Goal: Transaction & Acquisition: Purchase product/service

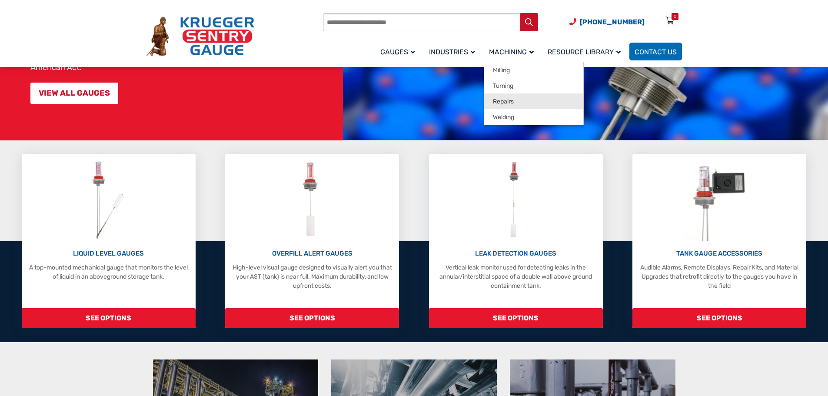
scroll to position [130, 0]
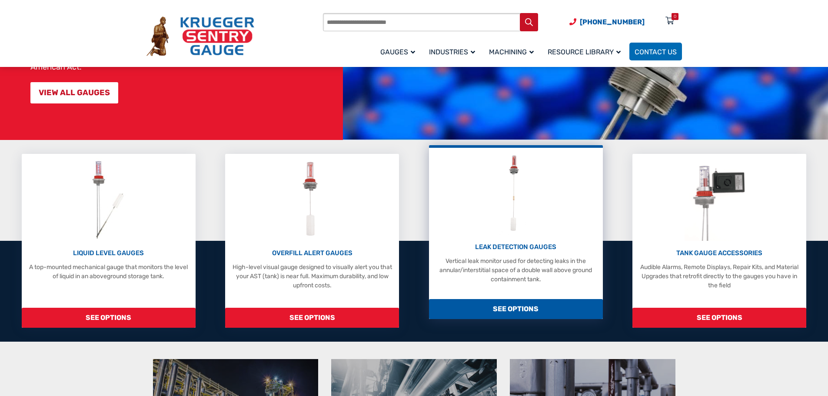
click at [521, 253] on div "LEAK DETECTION GAUGES Vertical leak monitor used for detecting leaks in the ann…" at bounding box center [515, 263] width 165 height 42
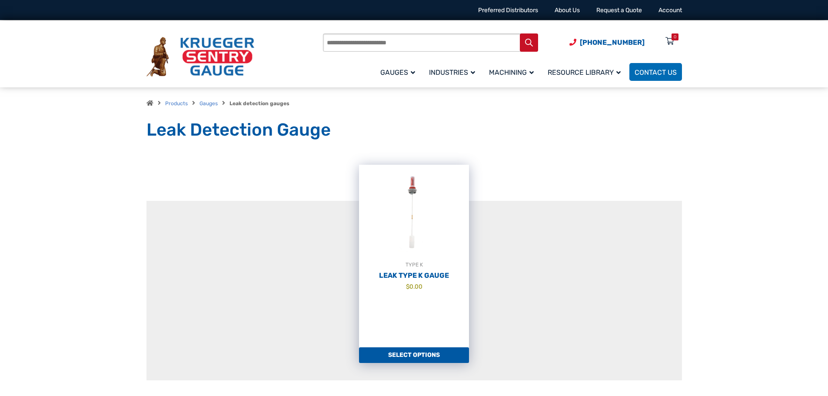
click at [442, 281] on link "TYPE K Leak Type K Gauge $ 0.00" at bounding box center [414, 256] width 110 height 183
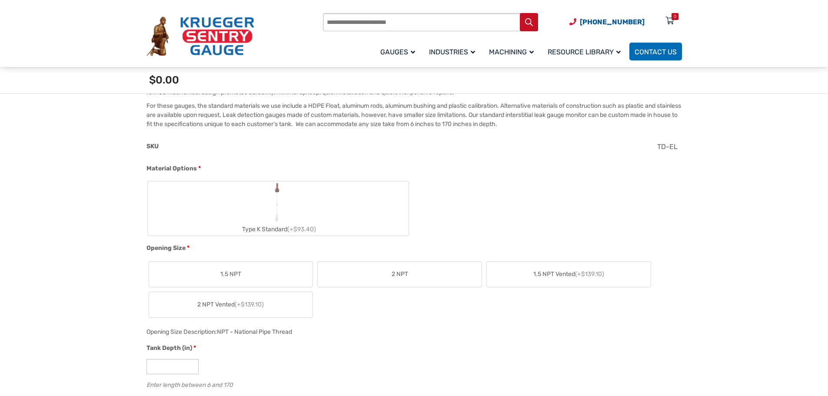
scroll to position [304, 0]
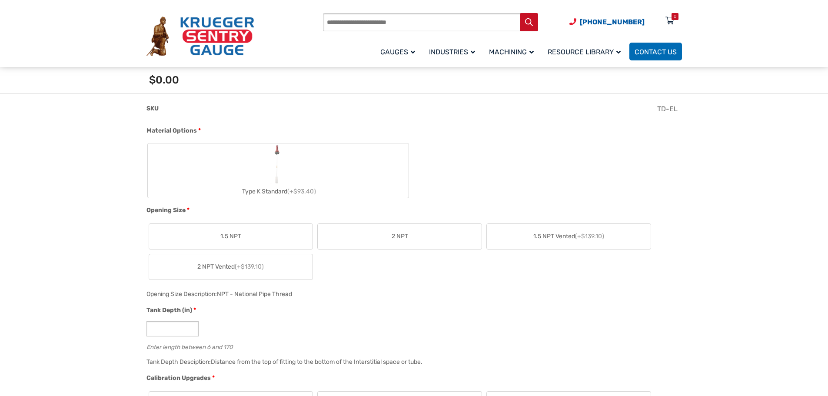
click at [268, 171] on label "Type K Standard (+$93.40)" at bounding box center [278, 170] width 261 height 54
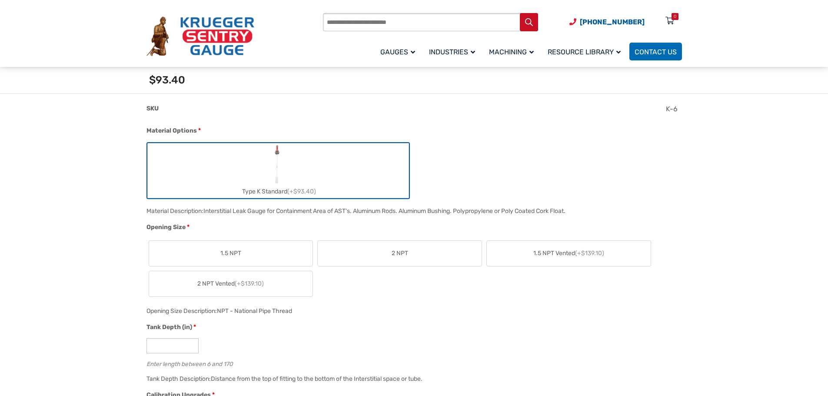
click at [386, 253] on label "2 NPT" at bounding box center [400, 253] width 164 height 25
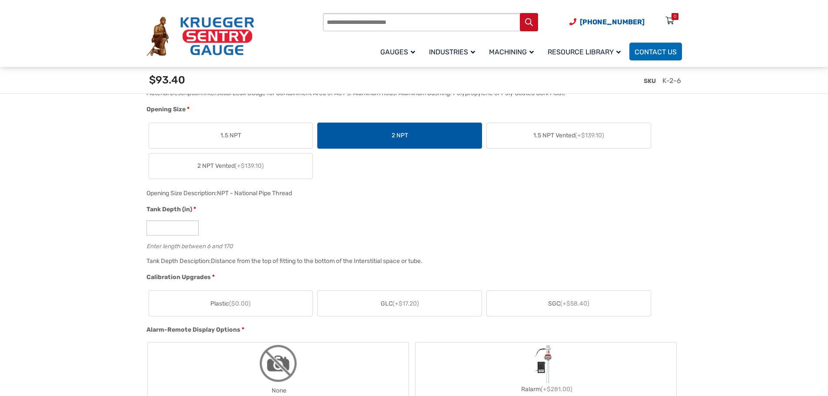
scroll to position [435, 0]
drag, startPoint x: 176, startPoint y: 228, endPoint x: 146, endPoint y: 228, distance: 30.9
click at [146, 228] on div "Tank Depth (in) * * Enter length between 6 and 170" at bounding box center [412, 229] width 536 height 51
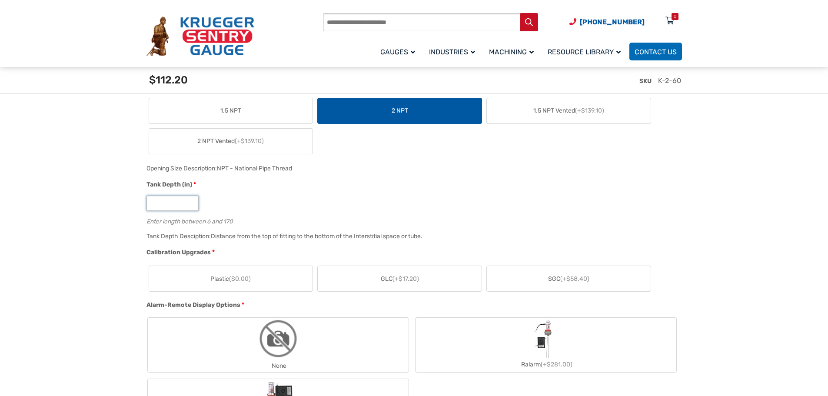
scroll to position [478, 0]
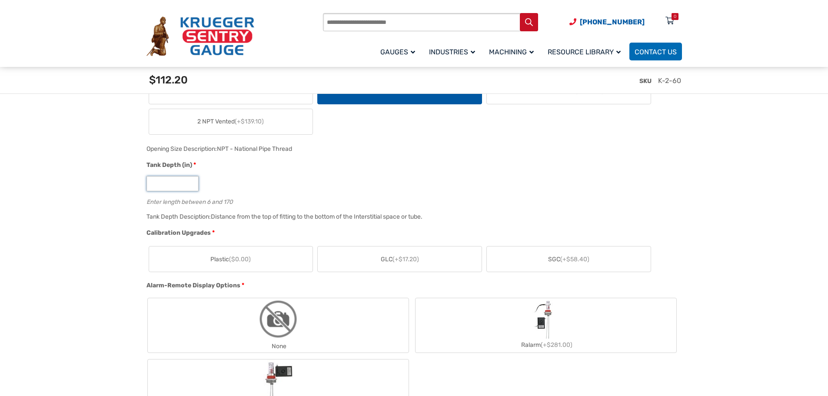
type input "**"
click at [530, 253] on label "SGC (+$58.40)" at bounding box center [569, 258] width 164 height 25
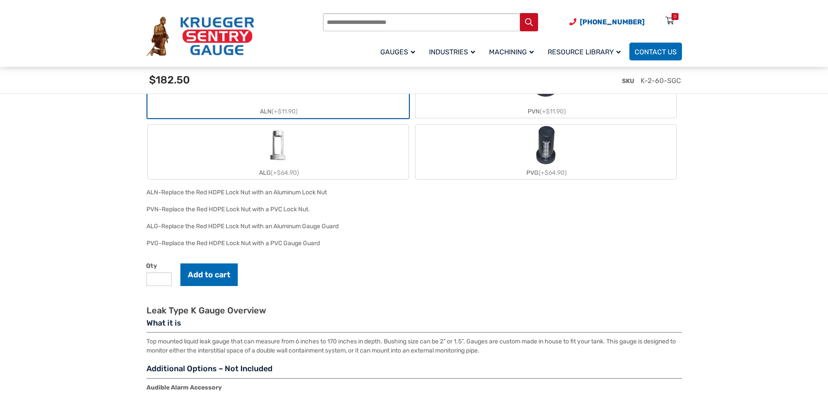
scroll to position [913, 0]
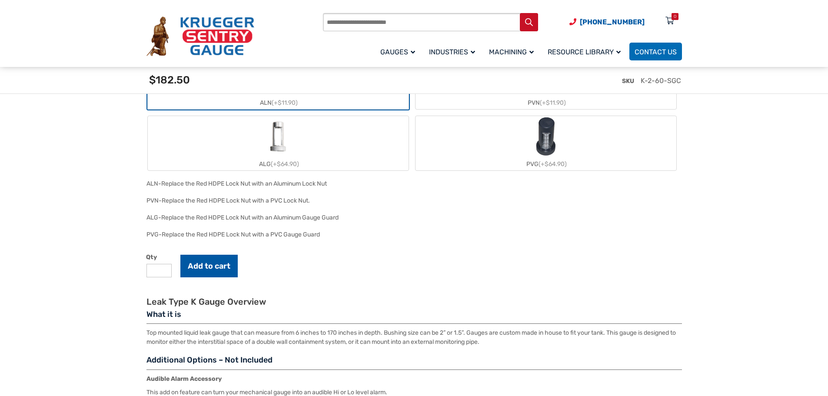
click at [222, 271] on button "Add to cart" at bounding box center [208, 266] width 57 height 23
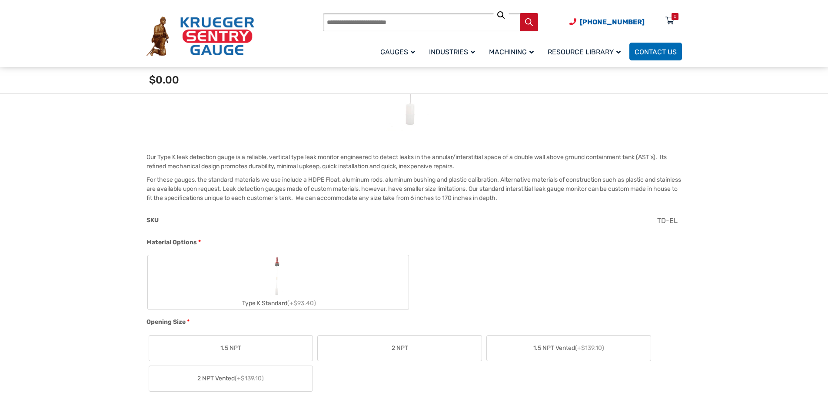
scroll to position [217, 0]
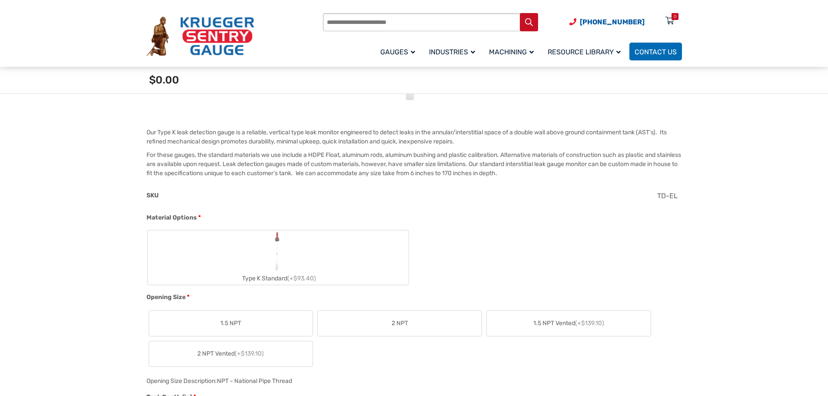
click at [288, 243] on label "Type K Standard (+$93.40)" at bounding box center [278, 257] width 261 height 54
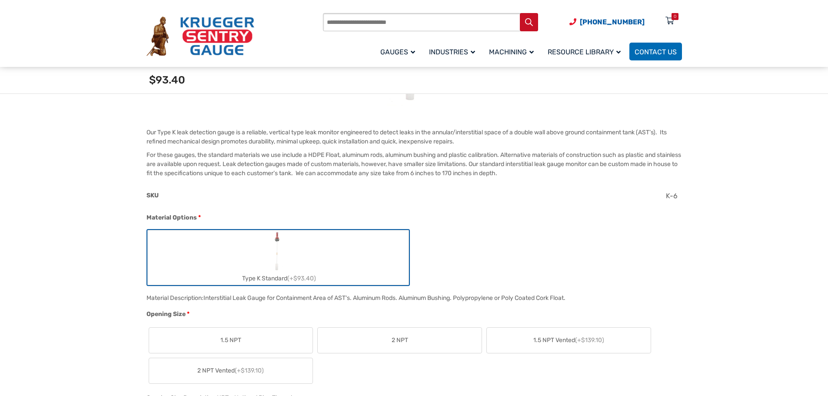
click at [403, 340] on span "2 NPT" at bounding box center [400, 340] width 17 height 9
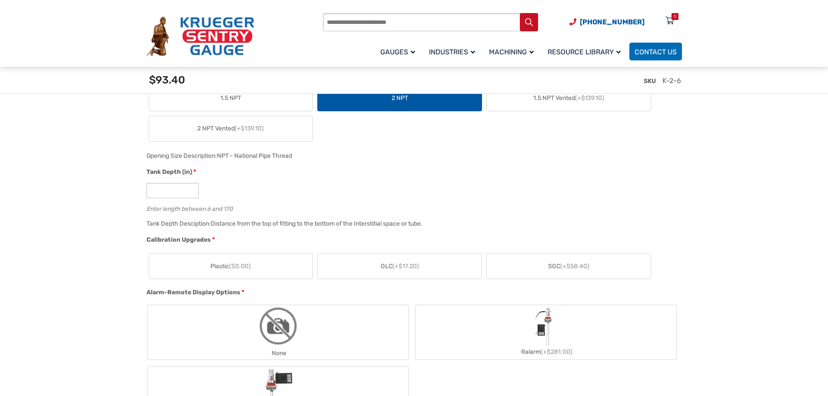
scroll to position [478, 0]
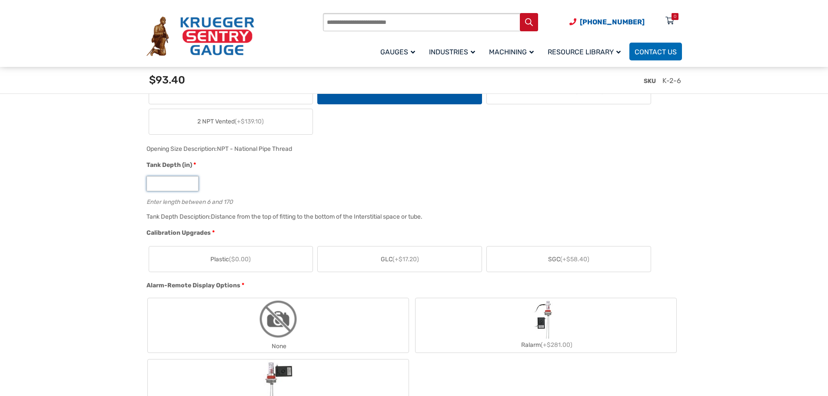
drag, startPoint x: 169, startPoint y: 184, endPoint x: 130, endPoint y: 184, distance: 39.1
click at [172, 184] on input "**" at bounding box center [172, 183] width 52 height 15
type input "**"
click at [559, 261] on span "SGC (+$58.40)" at bounding box center [568, 259] width 41 height 9
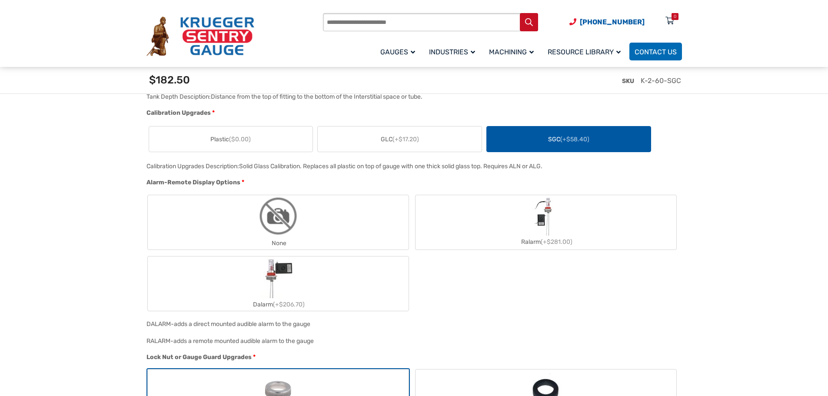
scroll to position [609, 0]
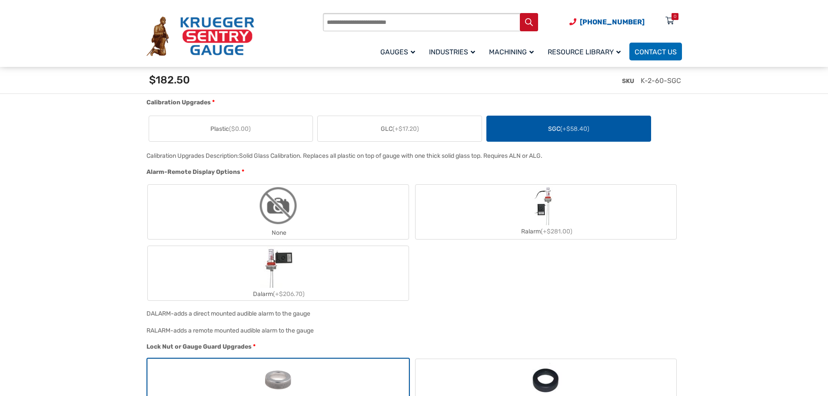
click at [269, 225] on img "None" at bounding box center [278, 206] width 42 height 42
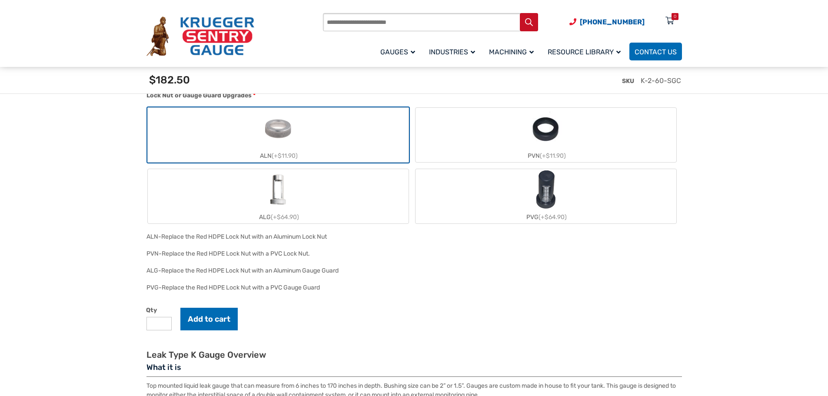
scroll to position [913, 0]
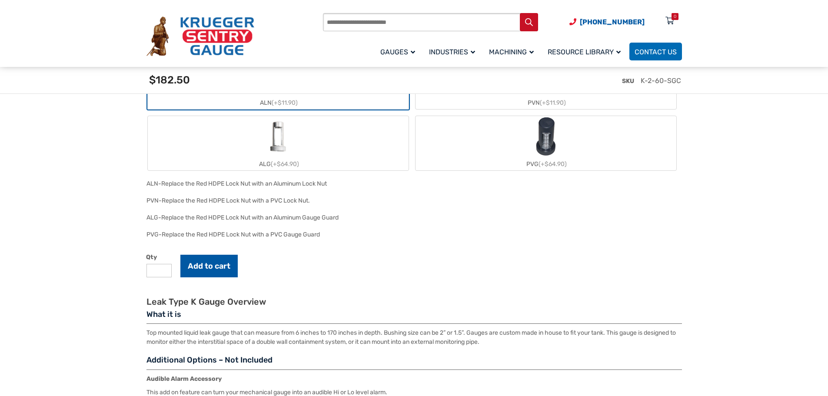
click at [212, 264] on button "Add to cart" at bounding box center [208, 266] width 57 height 23
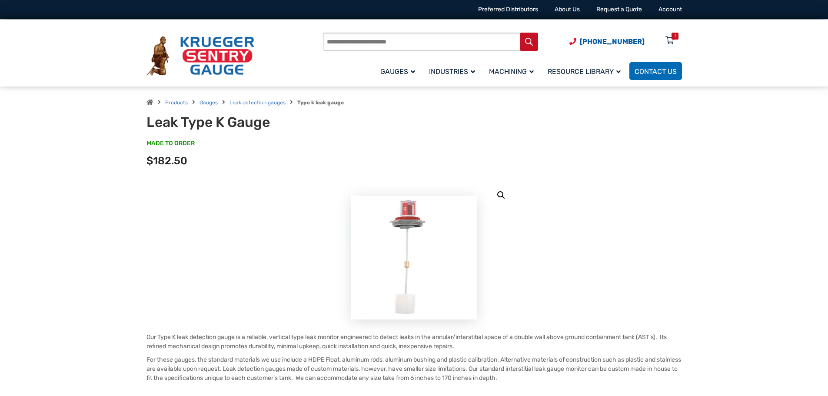
scroll to position [0, 0]
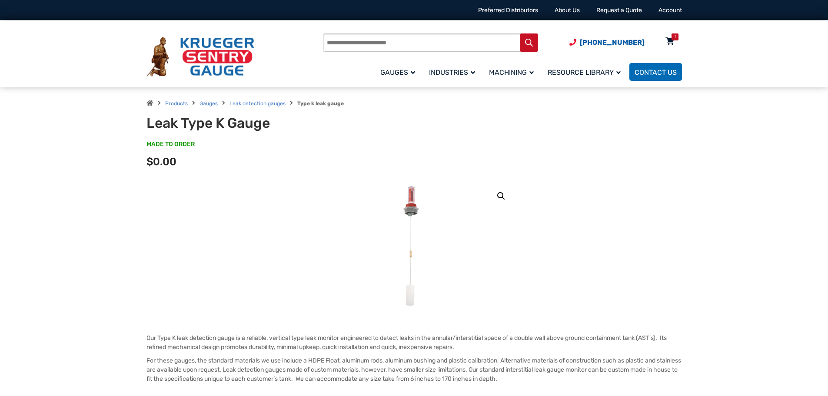
click at [676, 37] on div "1" at bounding box center [675, 36] width 2 height 7
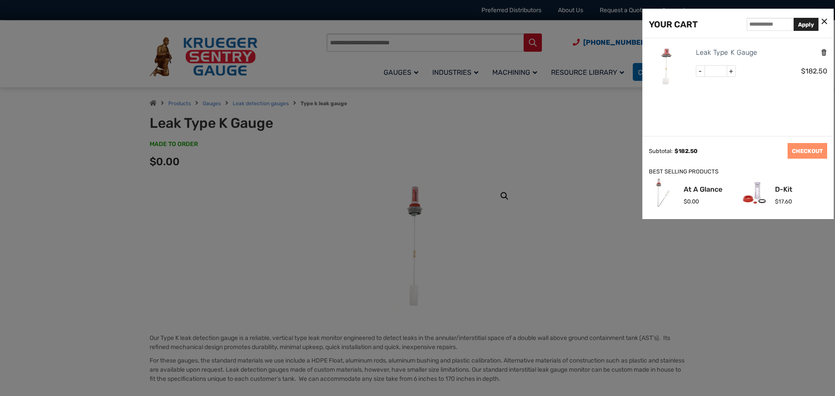
click at [824, 52] on icon "Remove this item" at bounding box center [823, 52] width 7 height 8
click at [824, 23] on icon at bounding box center [824, 21] width 6 height 9
